Goal: Task Accomplishment & Management: Use online tool/utility

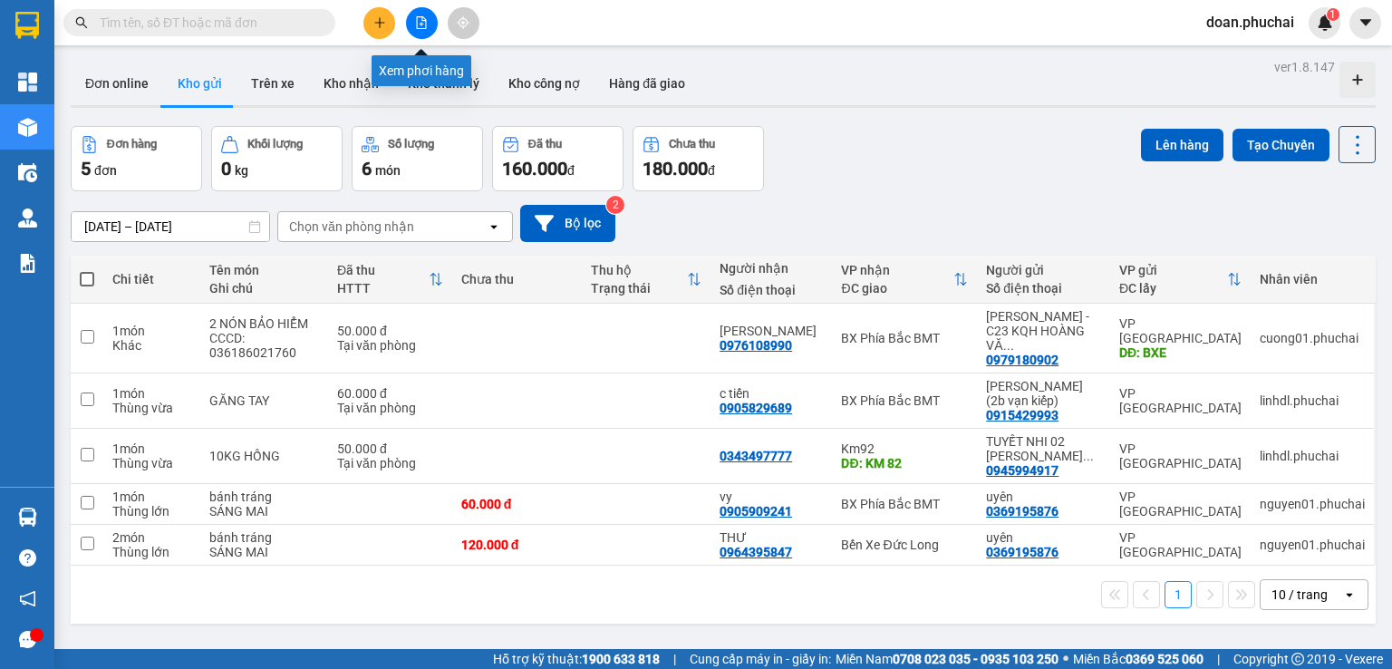
click at [427, 18] on icon "file-add" at bounding box center [421, 22] width 13 height 13
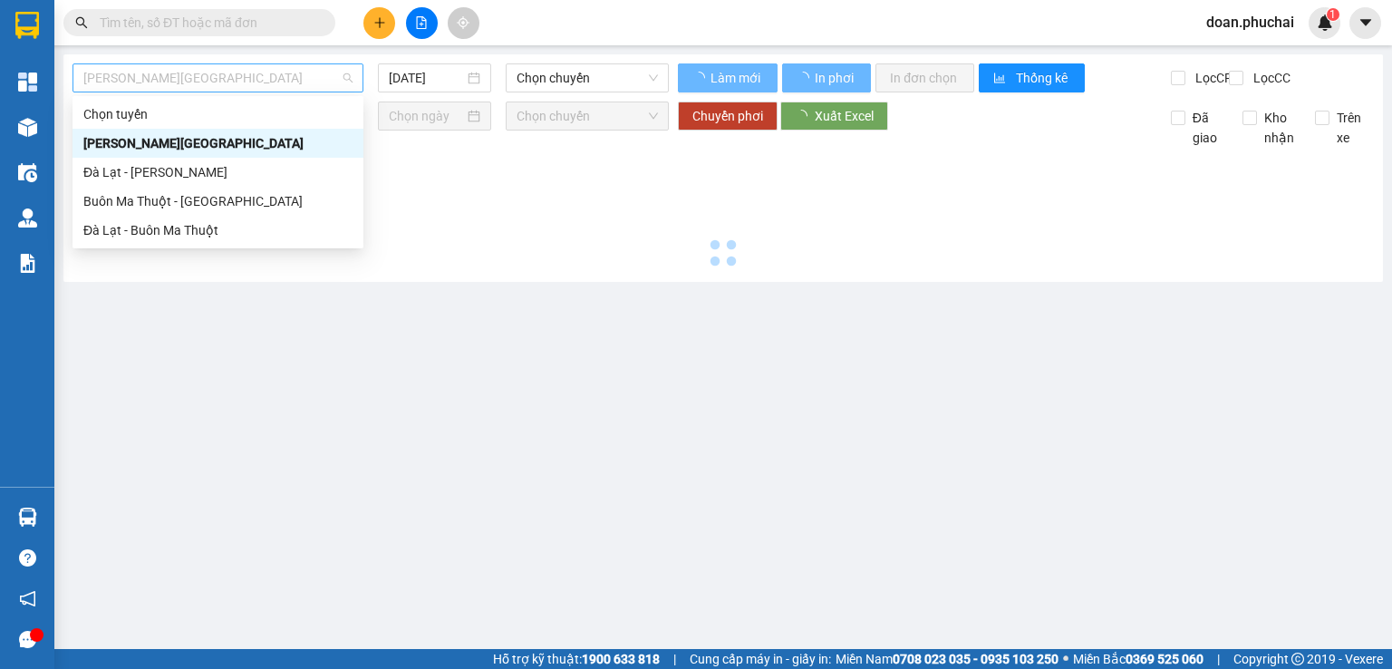
click at [237, 70] on span "[PERSON_NAME][GEOGRAPHIC_DATA]" at bounding box center [217, 77] width 269 height 27
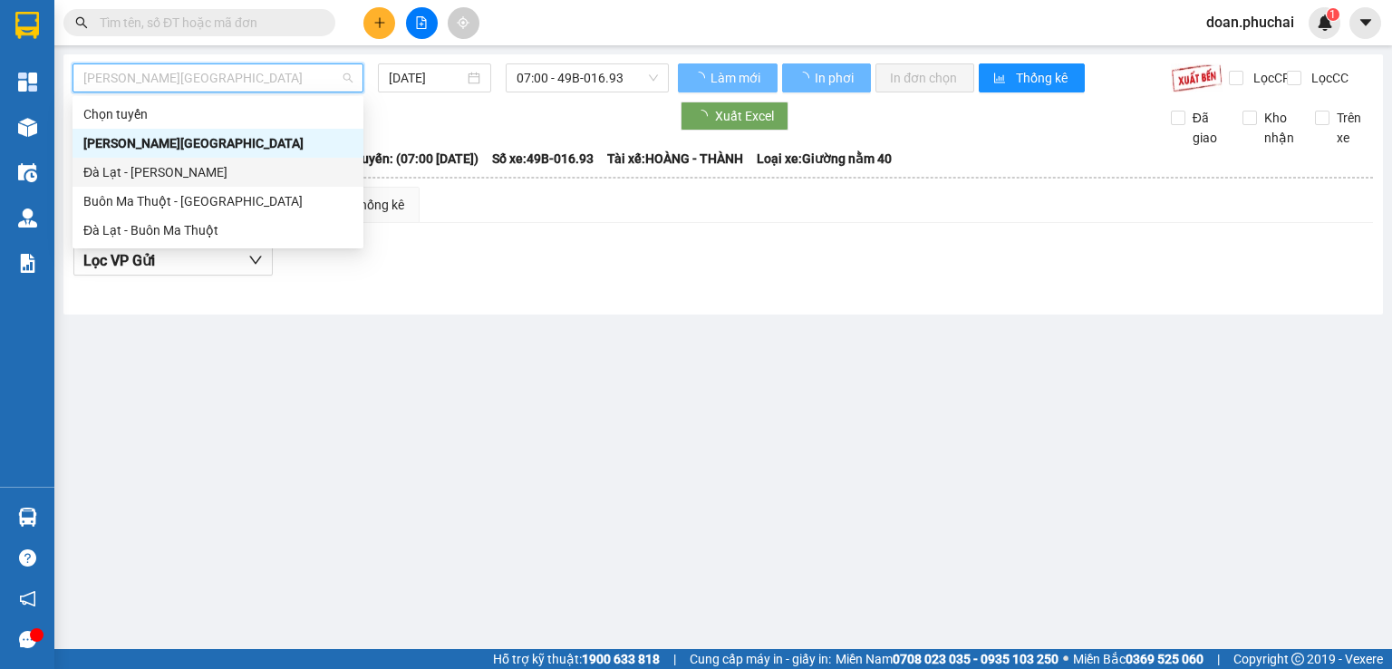
click at [136, 178] on div "Đà Lạt - [PERSON_NAME]" at bounding box center [217, 172] width 269 height 20
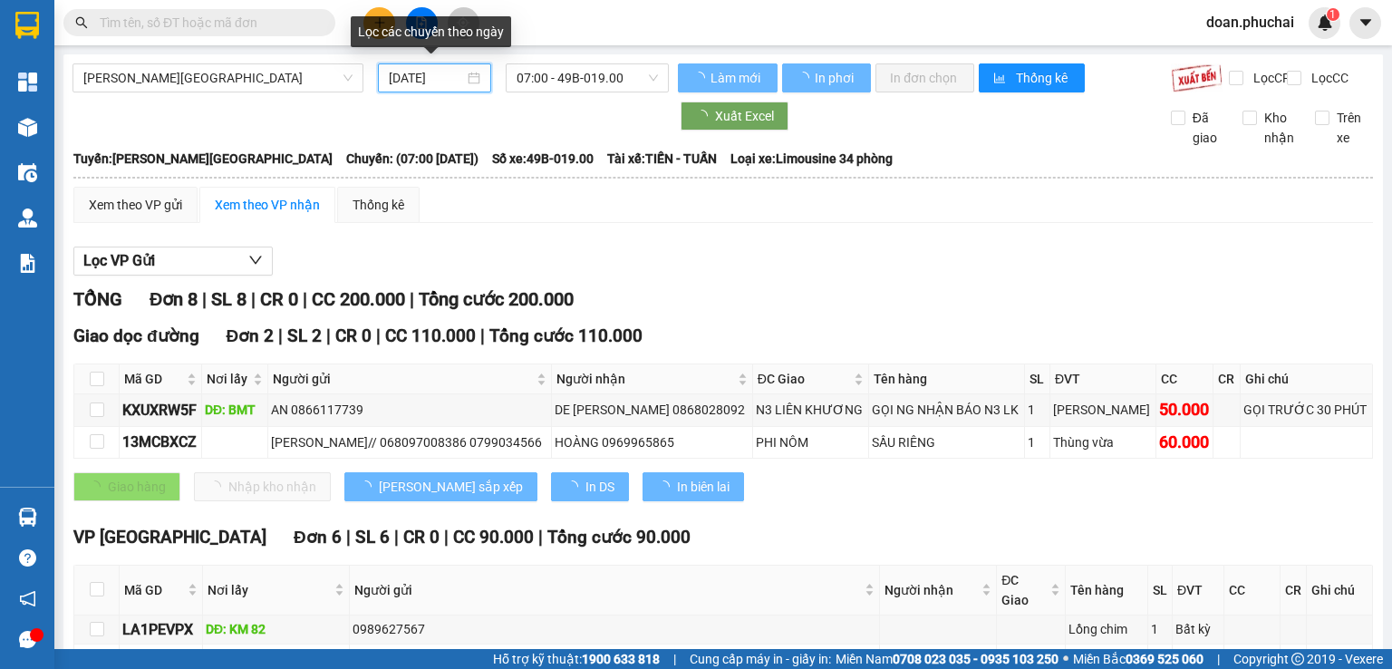
click at [418, 77] on input "[DATE]" at bounding box center [426, 78] width 74 height 20
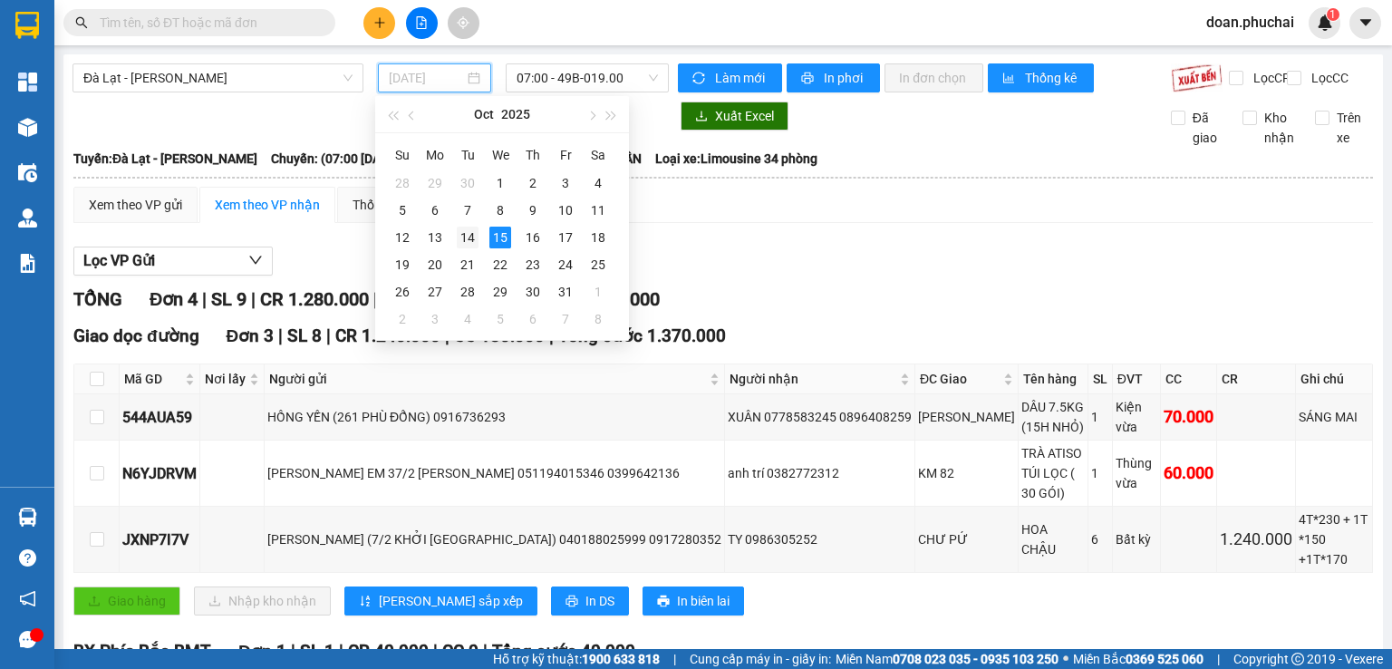
click at [468, 234] on div "14" at bounding box center [468, 238] width 22 height 22
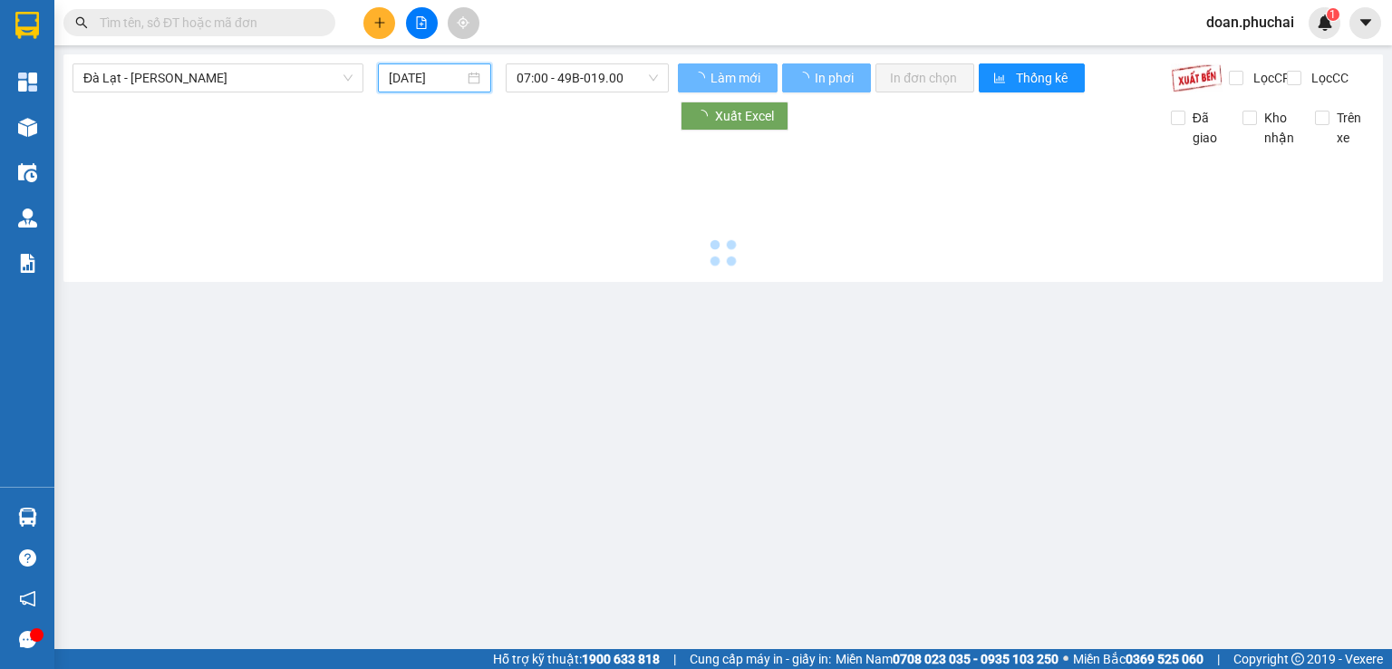
type input "[DATE]"
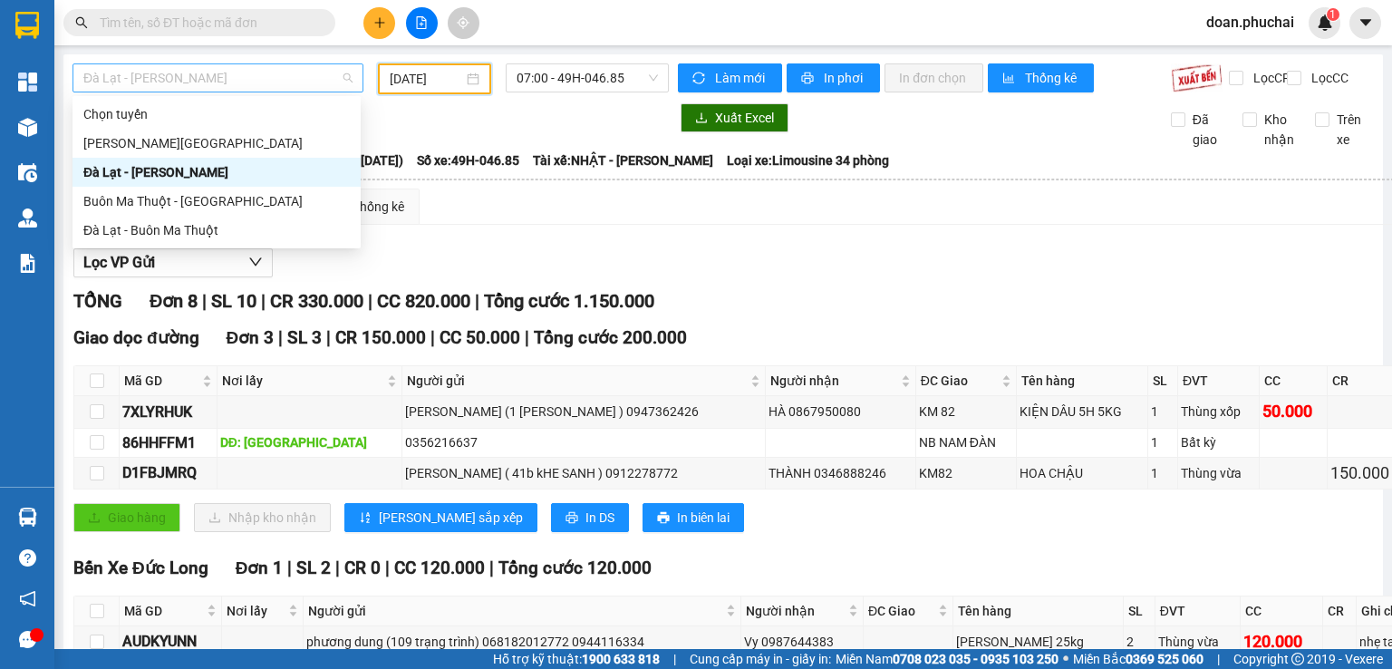
click at [289, 78] on span "Đà Lạt - [PERSON_NAME]" at bounding box center [217, 77] width 269 height 27
click at [229, 170] on div "Đà Lạt - [PERSON_NAME]" at bounding box center [216, 172] width 267 height 20
click at [230, 82] on span "Đà Lạt - [PERSON_NAME]" at bounding box center [217, 77] width 269 height 27
click at [217, 139] on div "[PERSON_NAME][GEOGRAPHIC_DATA]" at bounding box center [216, 143] width 267 height 20
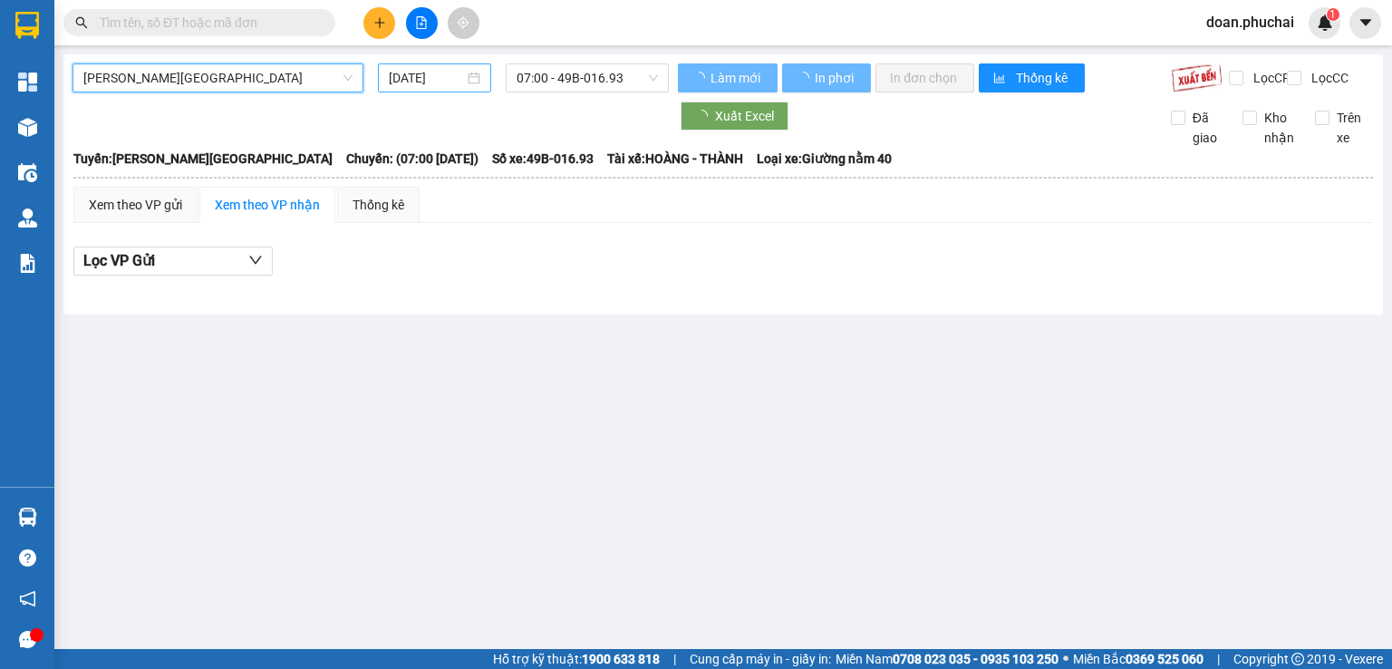
click at [442, 78] on input "[DATE]" at bounding box center [426, 78] width 74 height 20
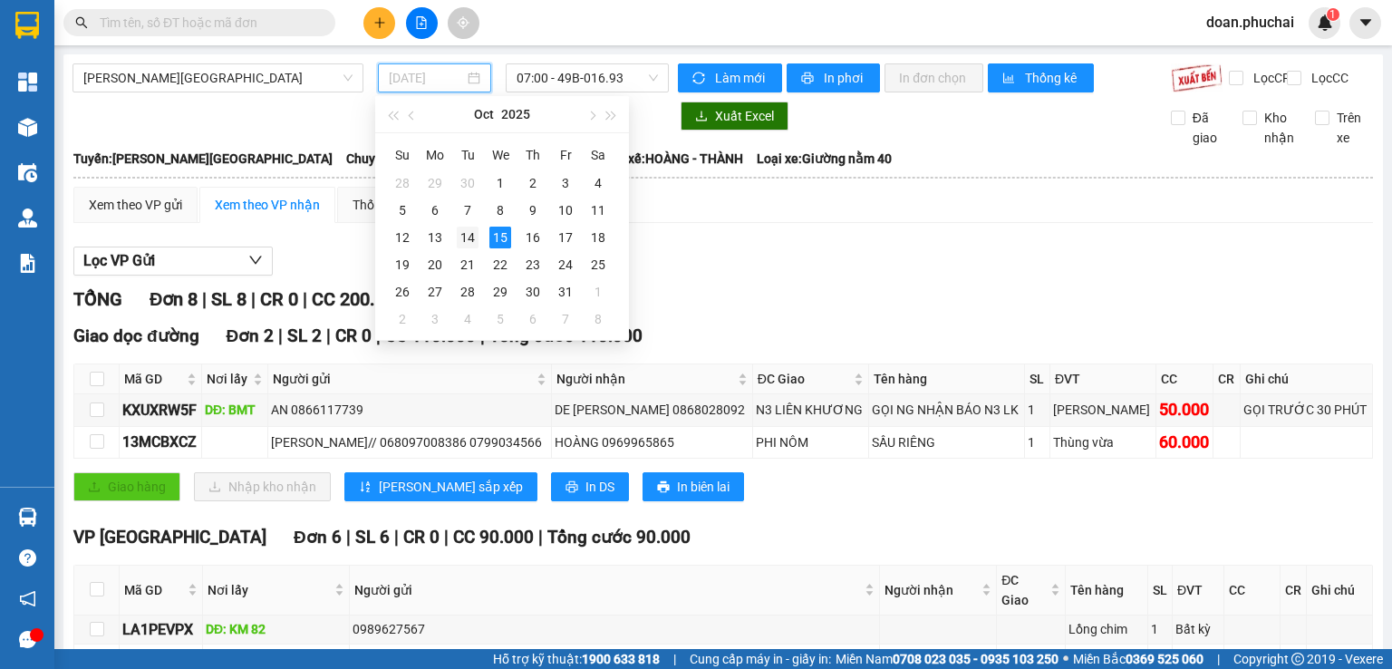
click at [460, 234] on div "14" at bounding box center [468, 238] width 22 height 22
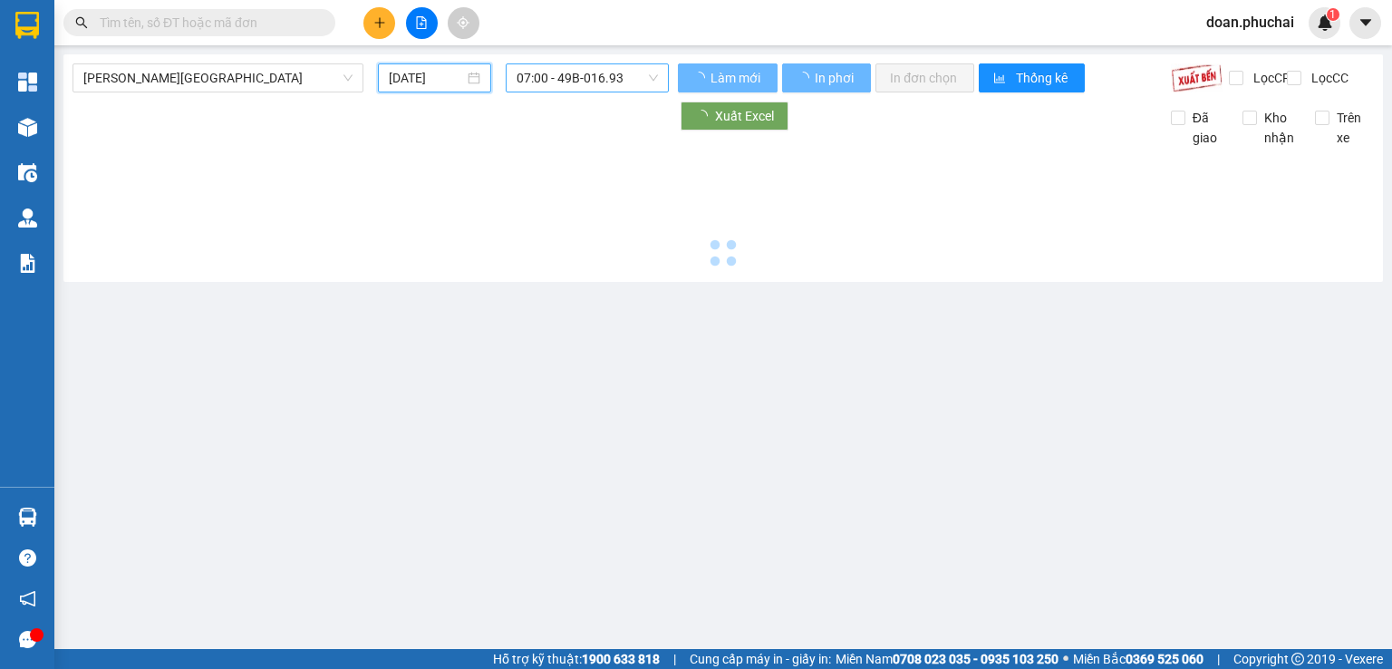
type input "[DATE]"
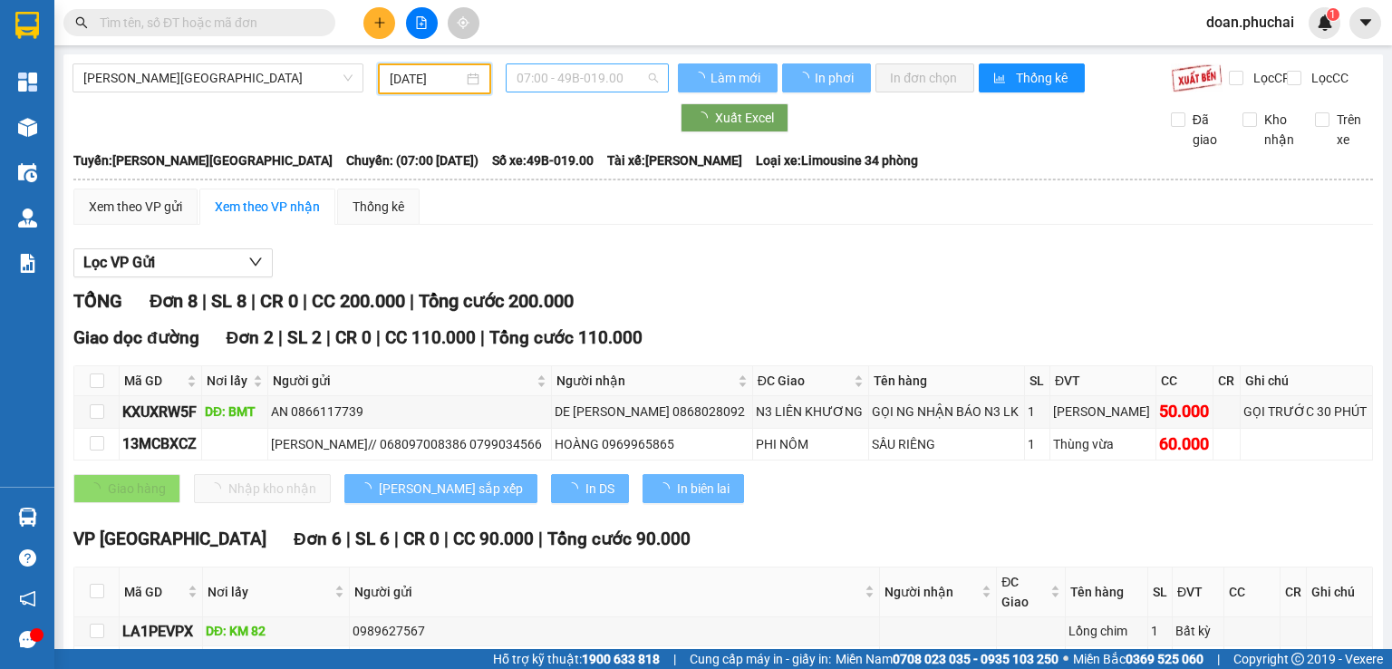
click at [574, 91] on span "07:00 - 49B-019.00" at bounding box center [588, 77] width 142 height 27
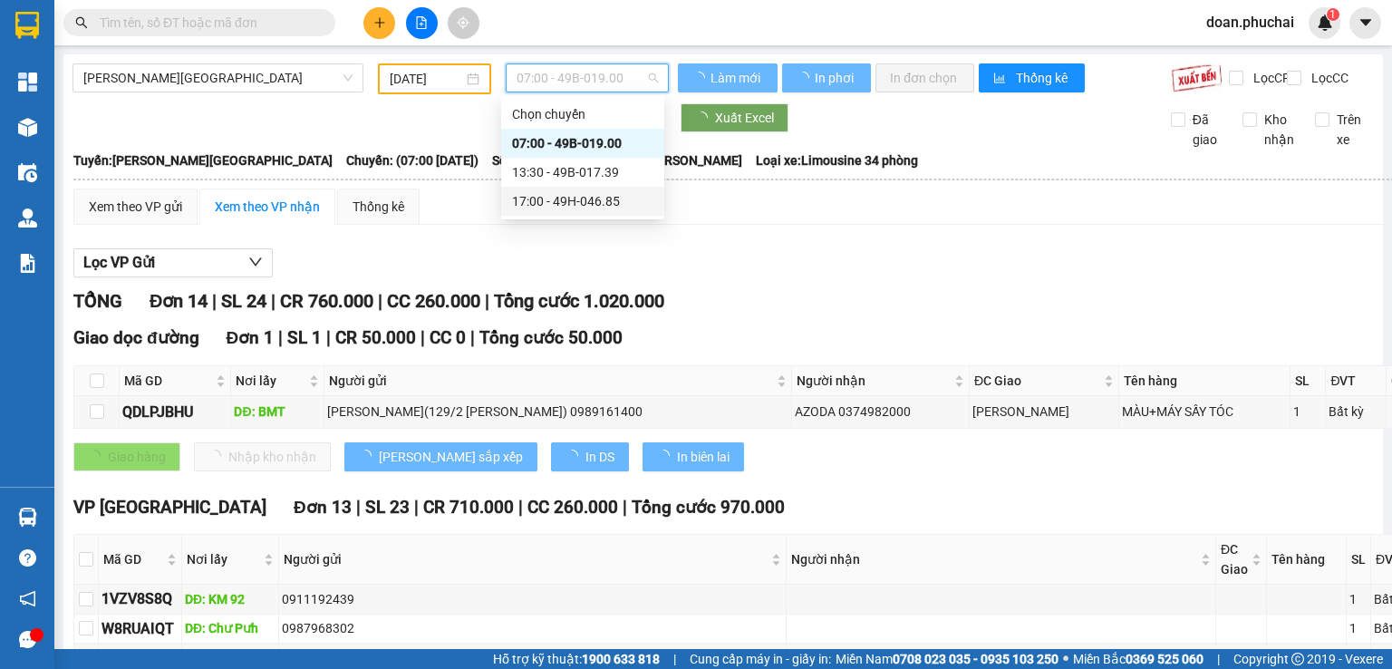
click at [606, 207] on div "17:00 - 49H-046.85" at bounding box center [582, 201] width 141 height 20
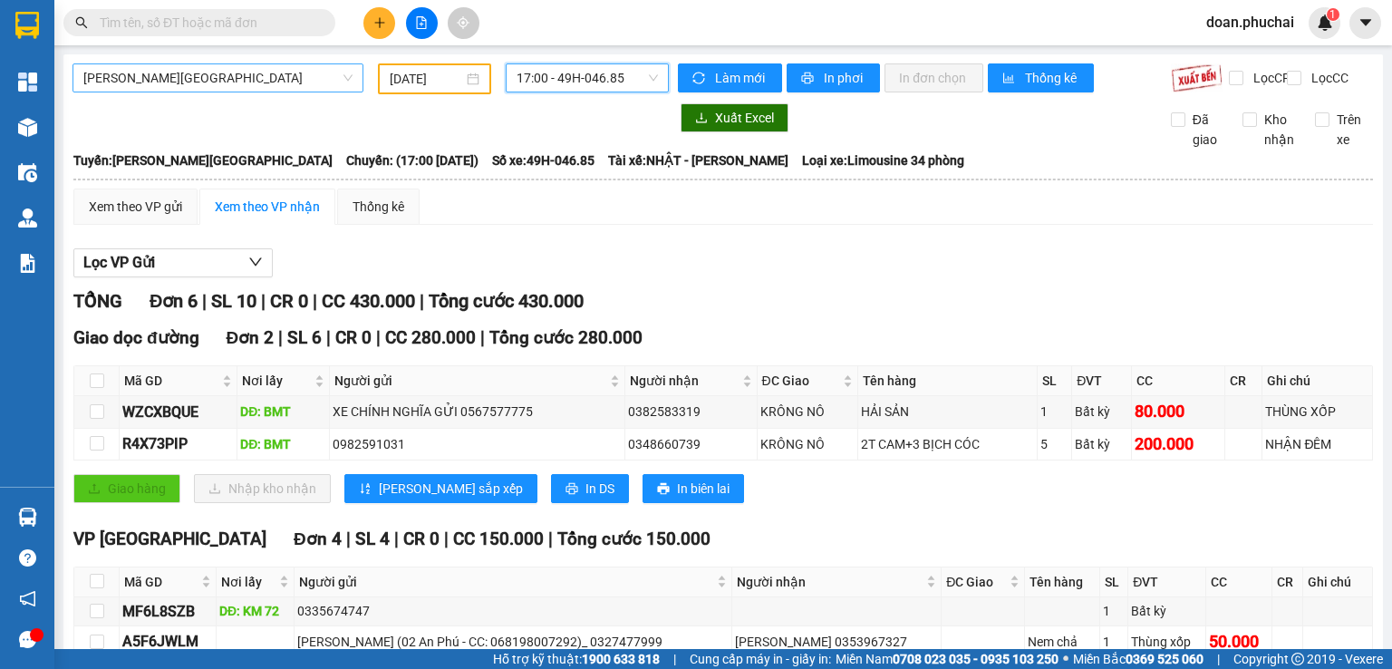
click at [136, 77] on span "[PERSON_NAME][GEOGRAPHIC_DATA]" at bounding box center [217, 77] width 269 height 27
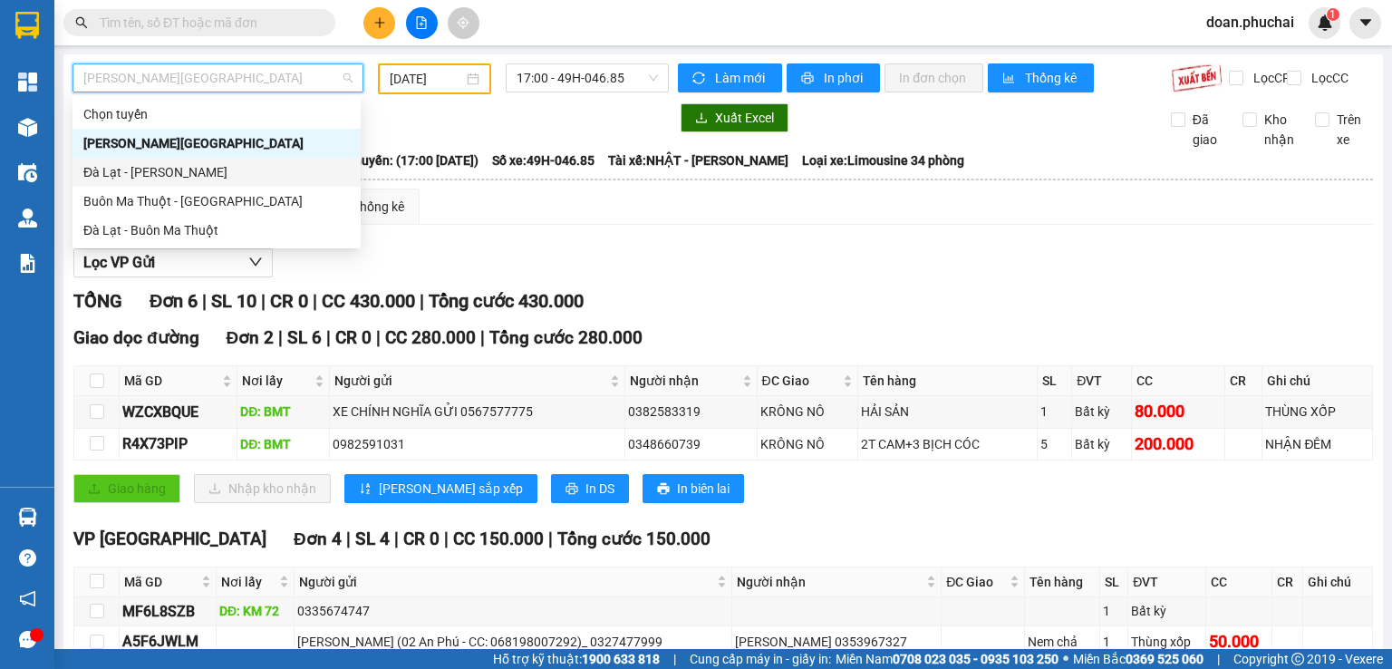
click at [127, 173] on div "Đà Lạt - [PERSON_NAME]" at bounding box center [216, 172] width 267 height 20
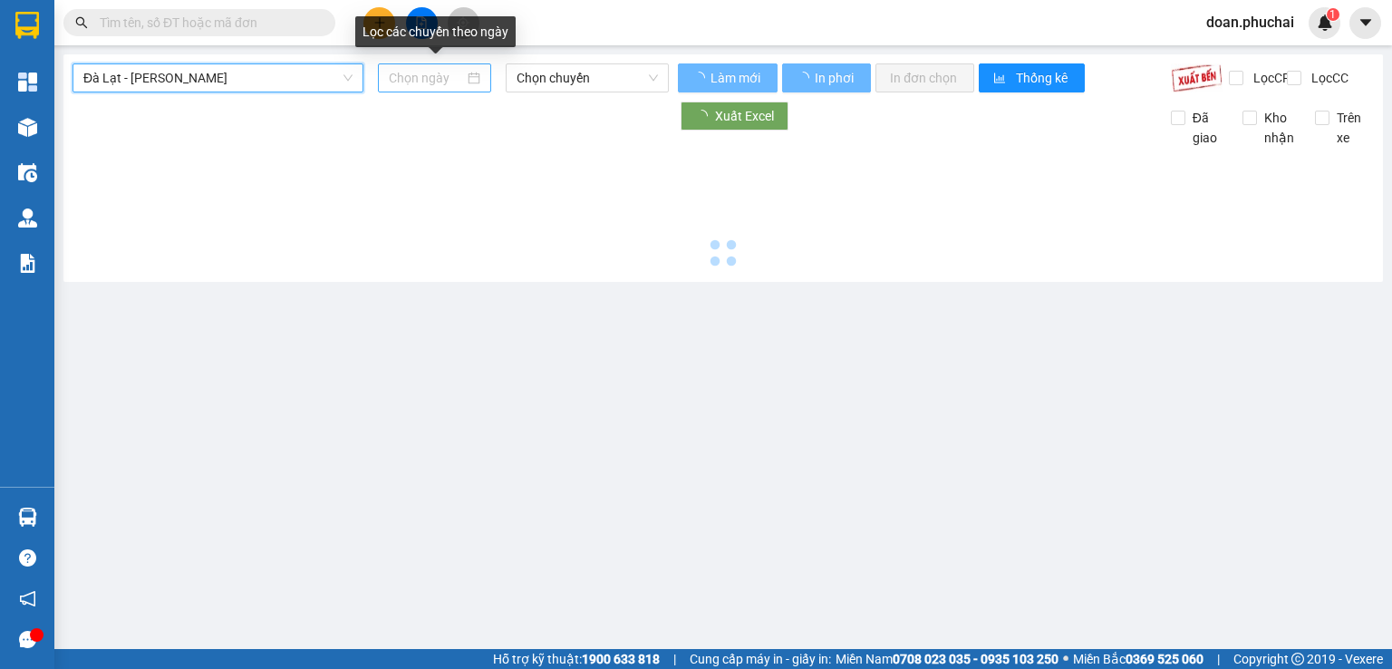
click at [431, 81] on input at bounding box center [426, 78] width 74 height 20
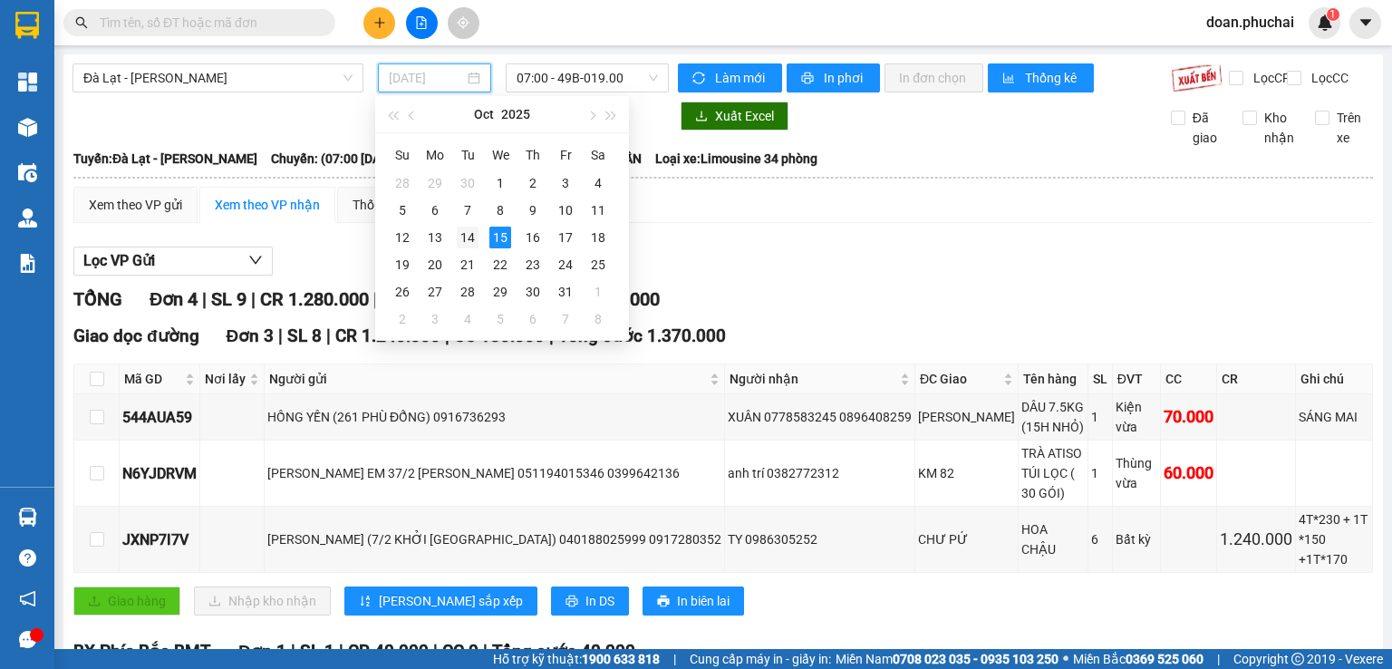
click at [460, 239] on div "14" at bounding box center [468, 238] width 22 height 22
type input "[DATE]"
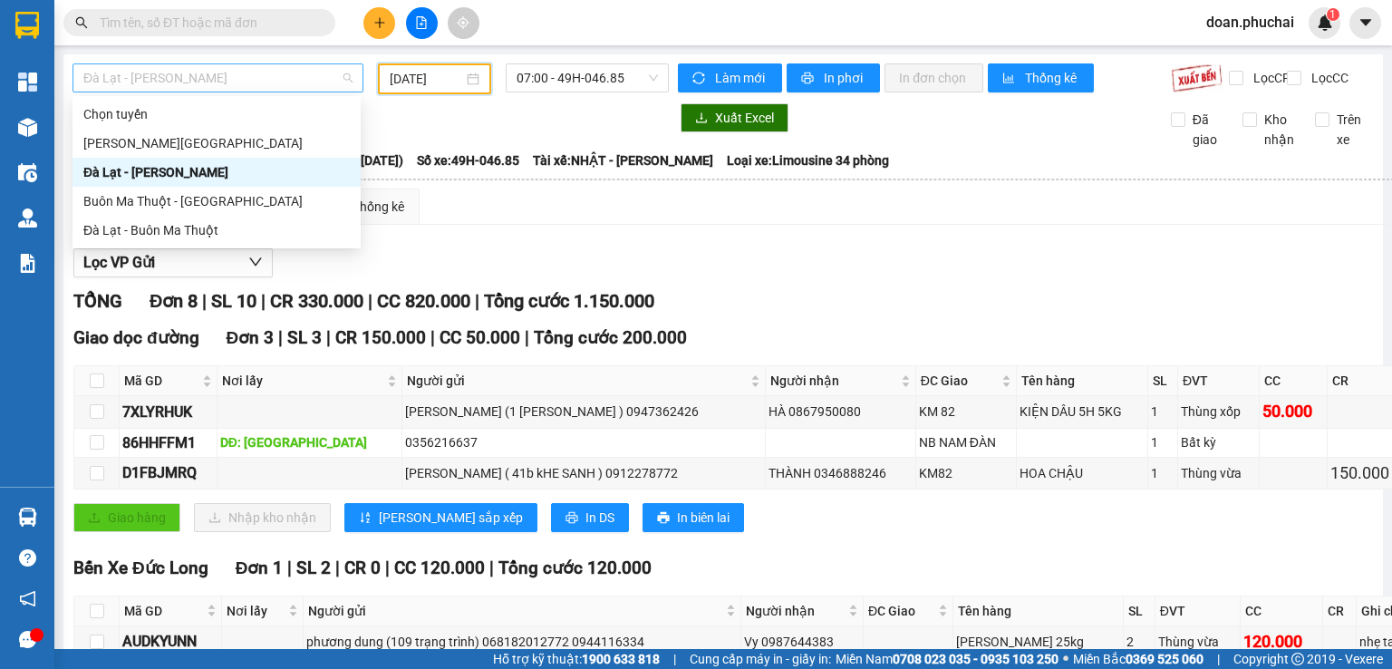
click at [240, 82] on span "Đà Lạt - [PERSON_NAME]" at bounding box center [217, 77] width 269 height 27
click at [167, 225] on div "Đà Lạt - Buôn Ma Thuột" at bounding box center [216, 230] width 267 height 20
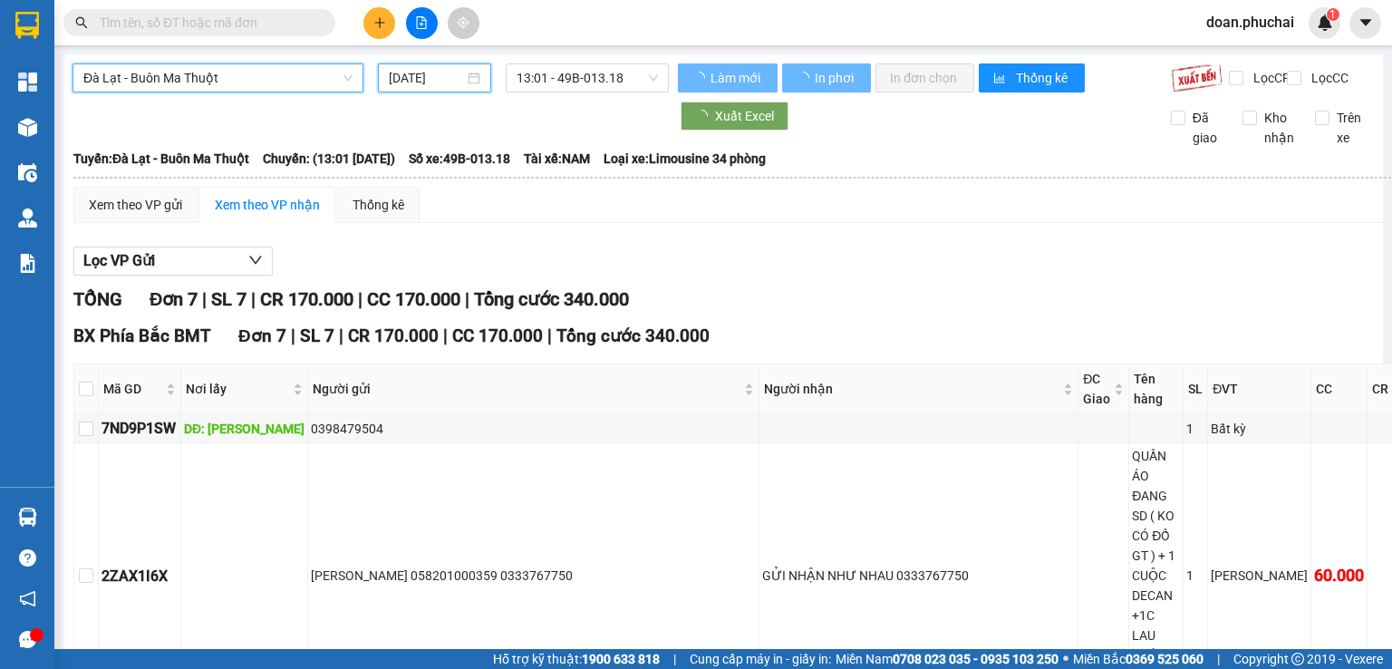
click at [434, 75] on input "[DATE]" at bounding box center [426, 78] width 74 height 20
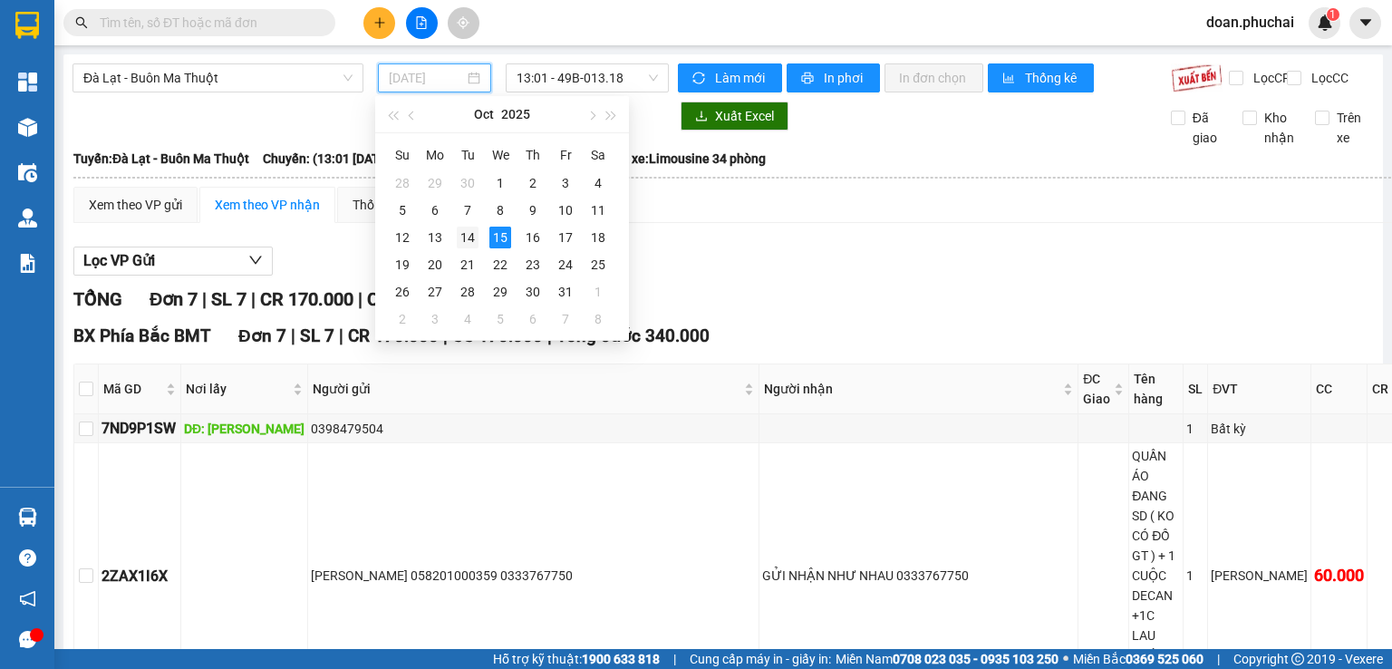
click at [460, 236] on div "14" at bounding box center [468, 238] width 22 height 22
type input "[DATE]"
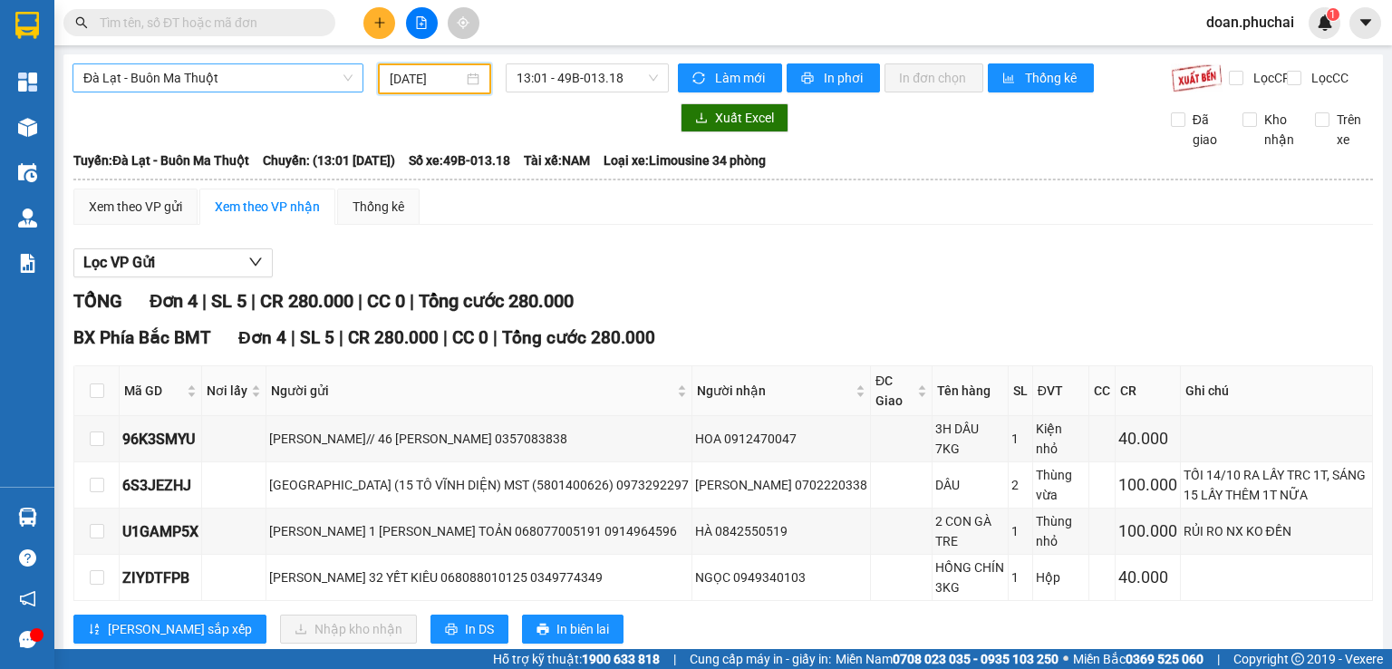
drag, startPoint x: 258, startPoint y: 70, endPoint x: 257, endPoint y: 82, distance: 11.8
click at [260, 70] on span "Đà Lạt - Buôn Ma Thuột" at bounding box center [217, 77] width 269 height 27
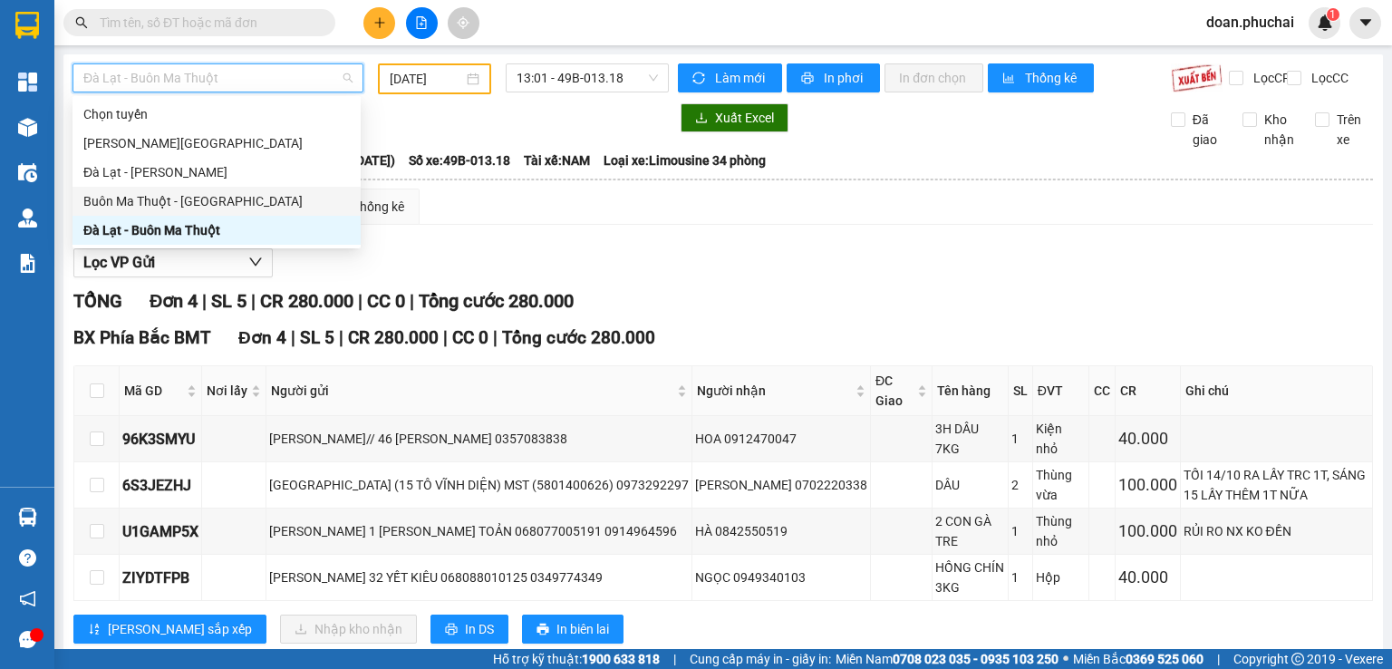
click at [208, 208] on div "Buôn Ma Thuột - [GEOGRAPHIC_DATA]" at bounding box center [216, 201] width 267 height 20
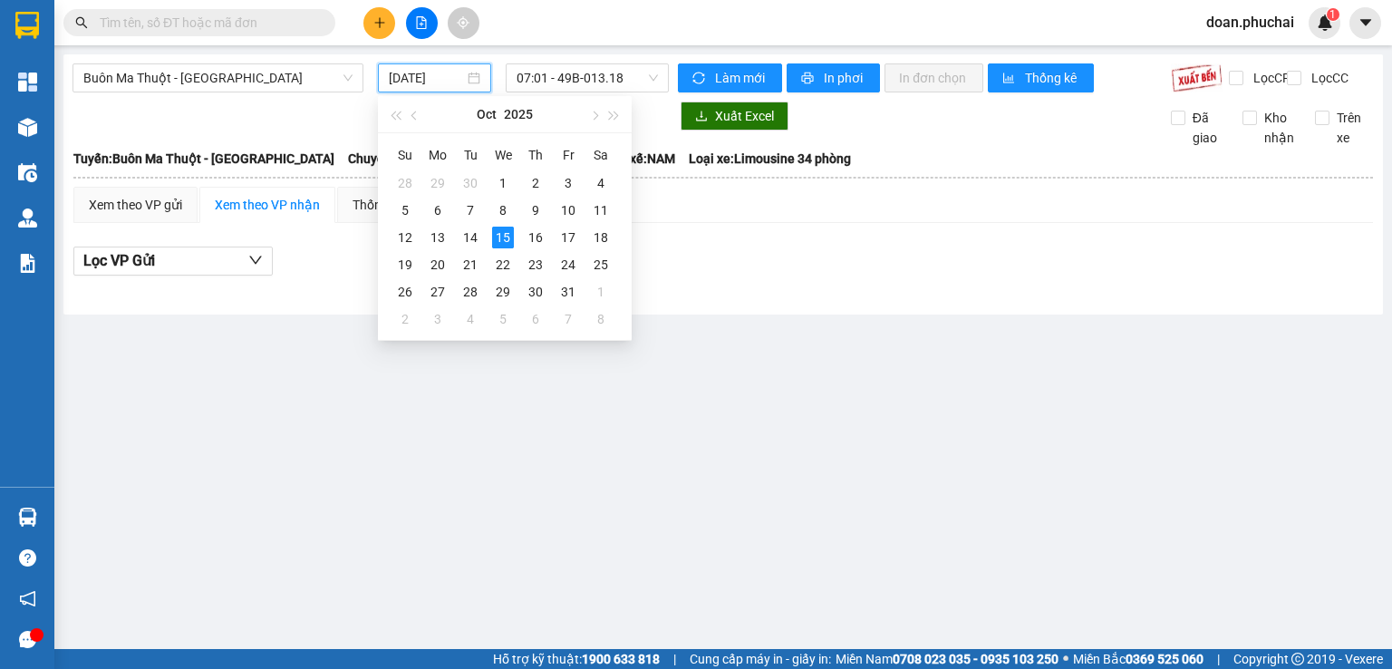
click at [428, 81] on input "[DATE]" at bounding box center [426, 78] width 74 height 20
type input "[DATE]"
click at [503, 234] on div "15" at bounding box center [503, 238] width 22 height 22
